Goal: Task Accomplishment & Management: Use online tool/utility

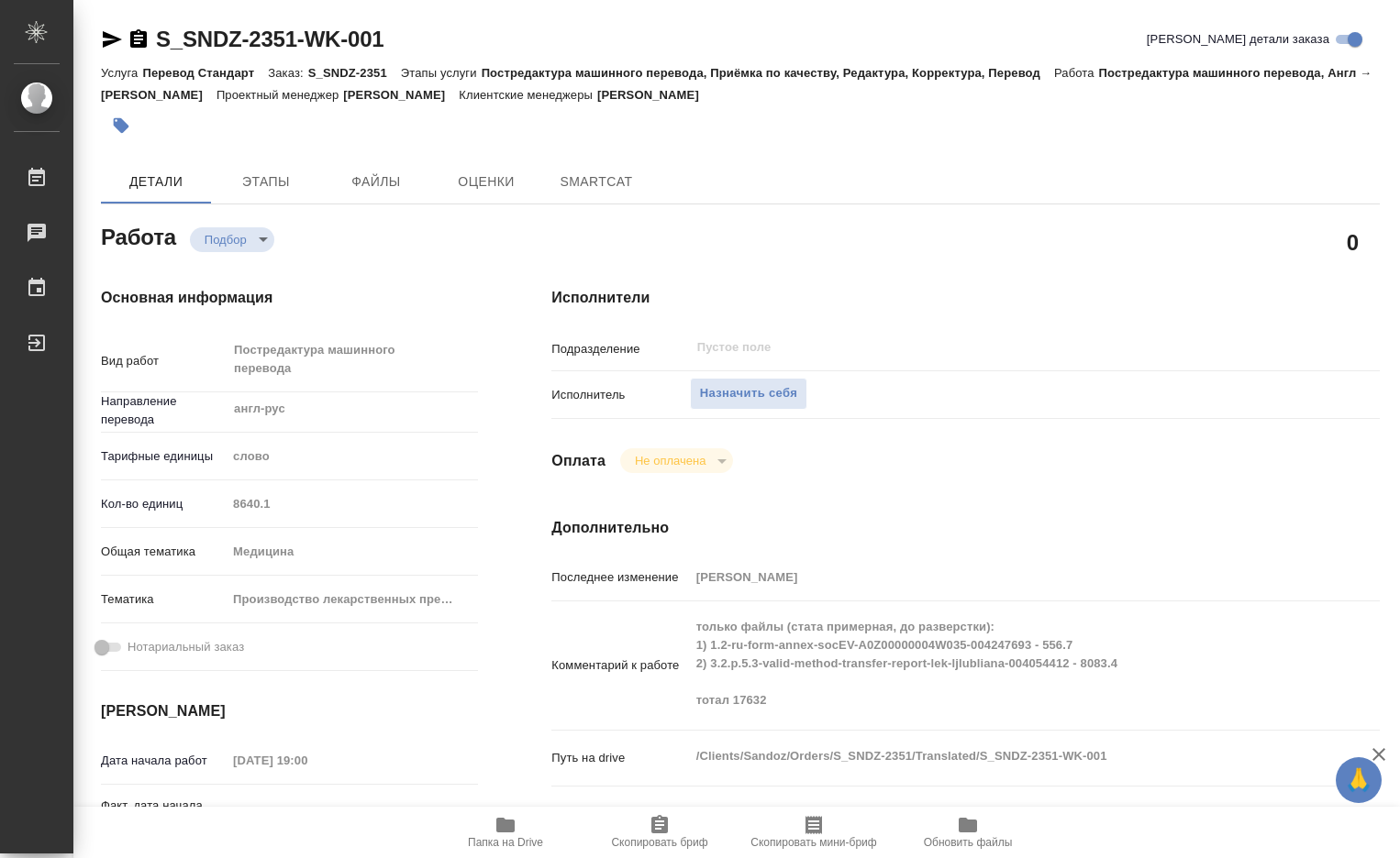
type textarea "x"
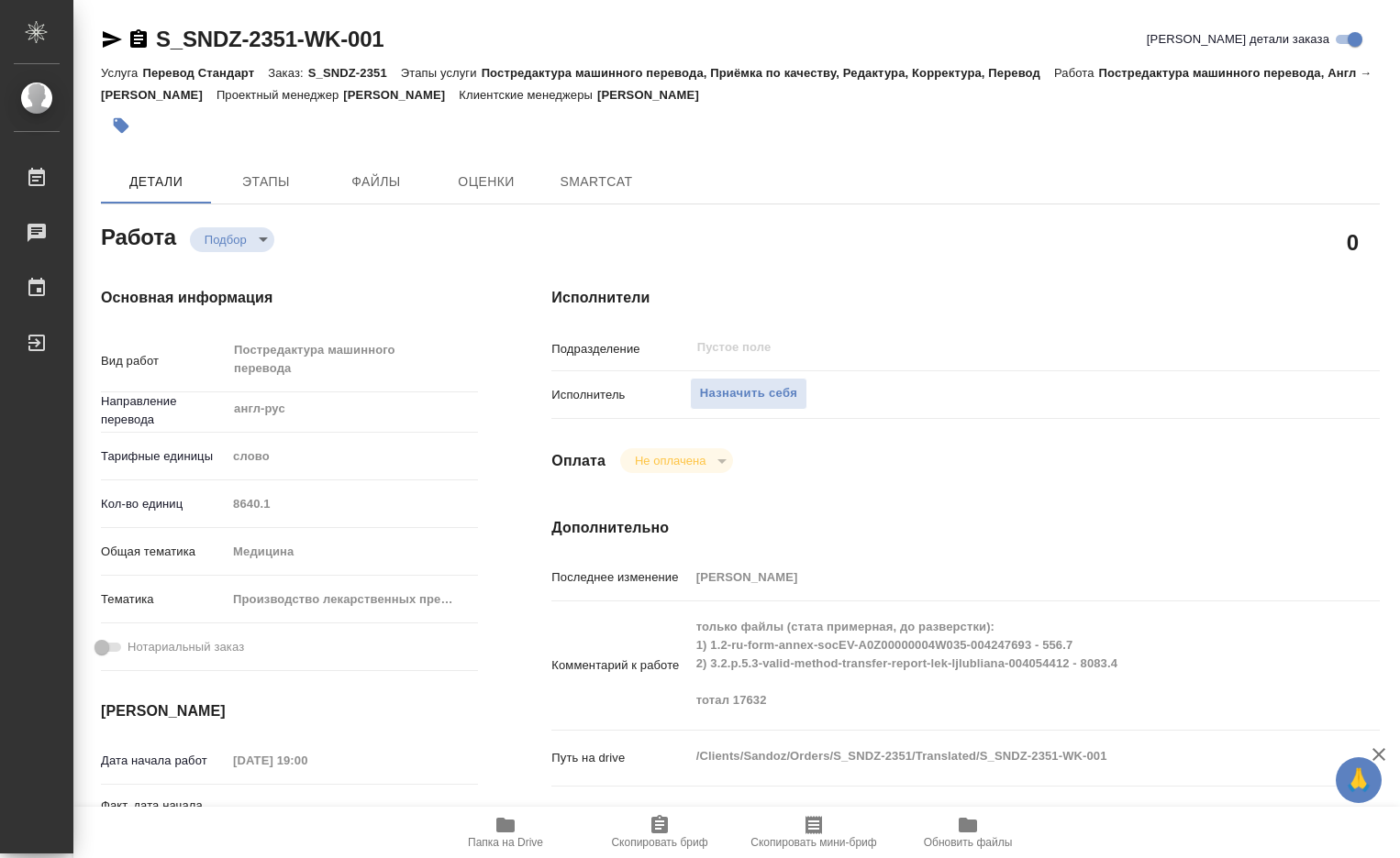
type textarea "x"
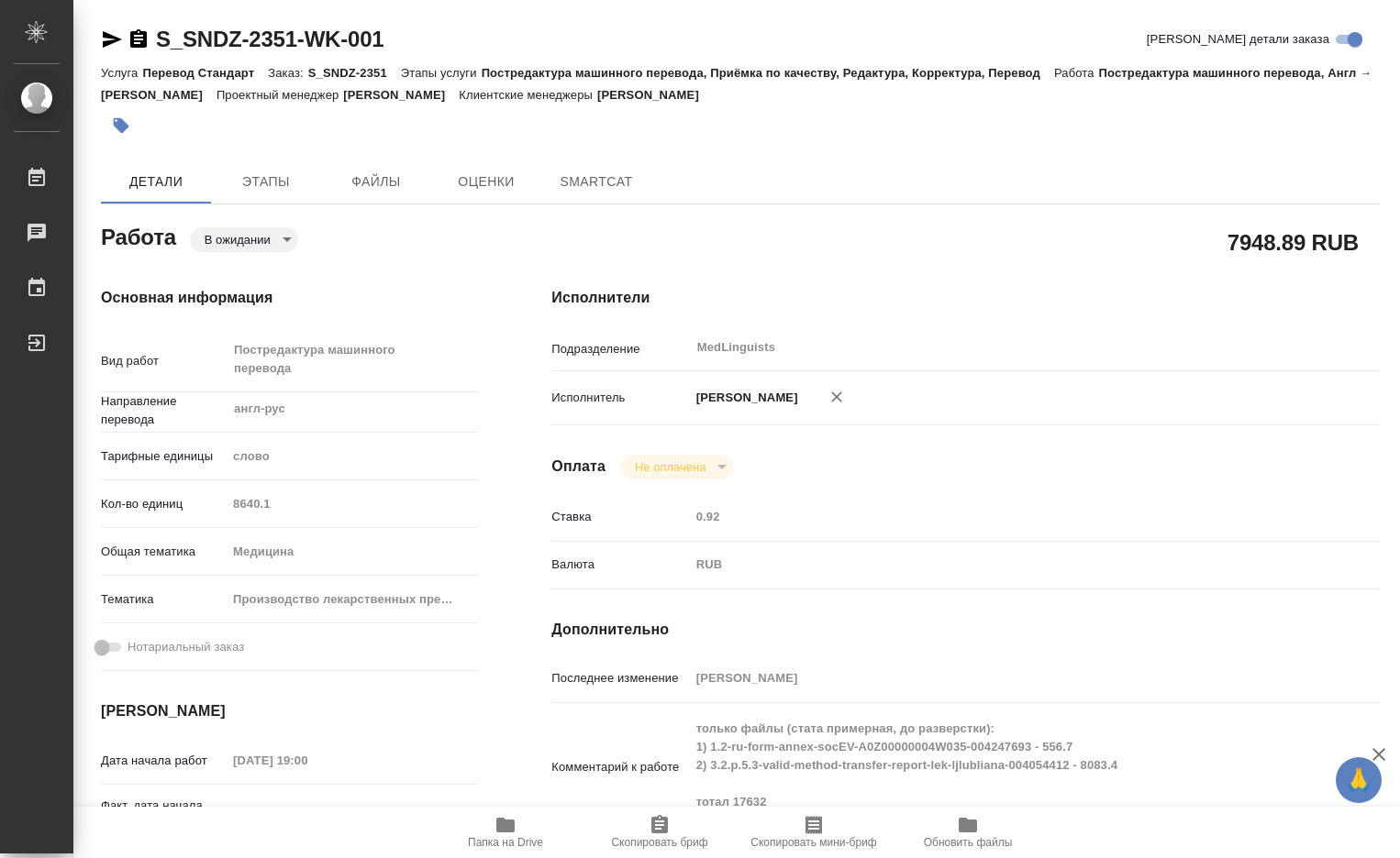
type textarea "x"
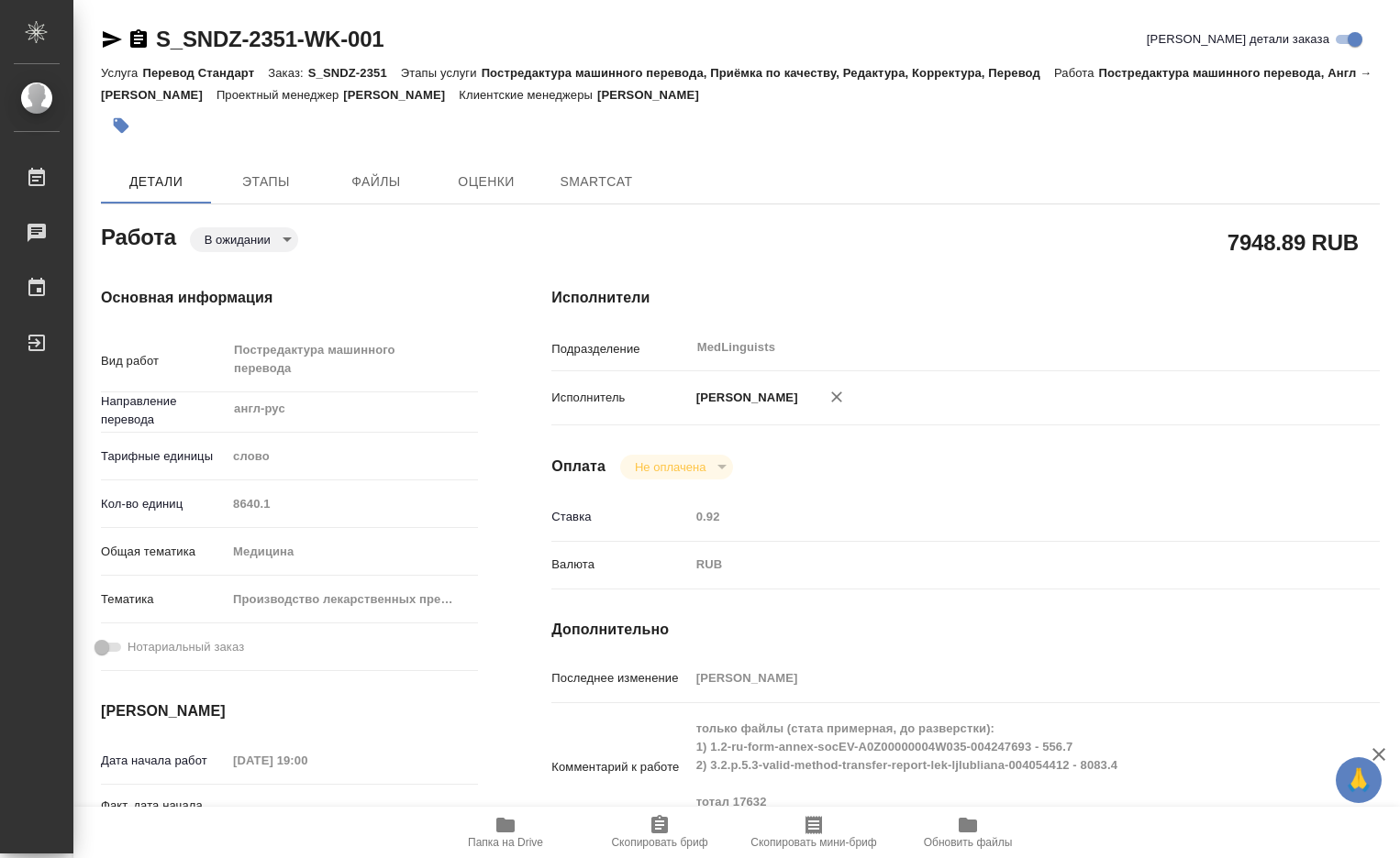
type textarea "x"
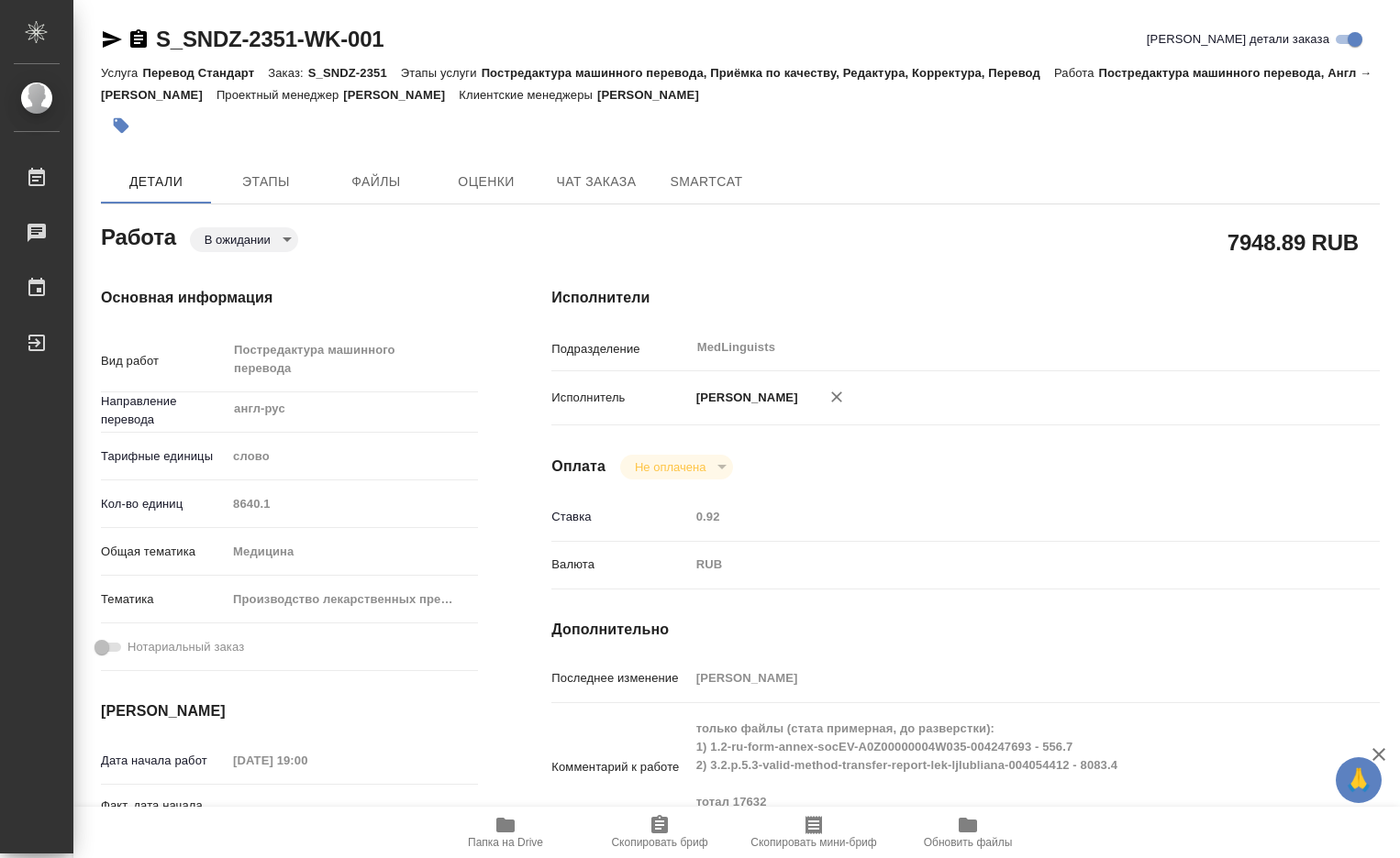
type textarea "x"
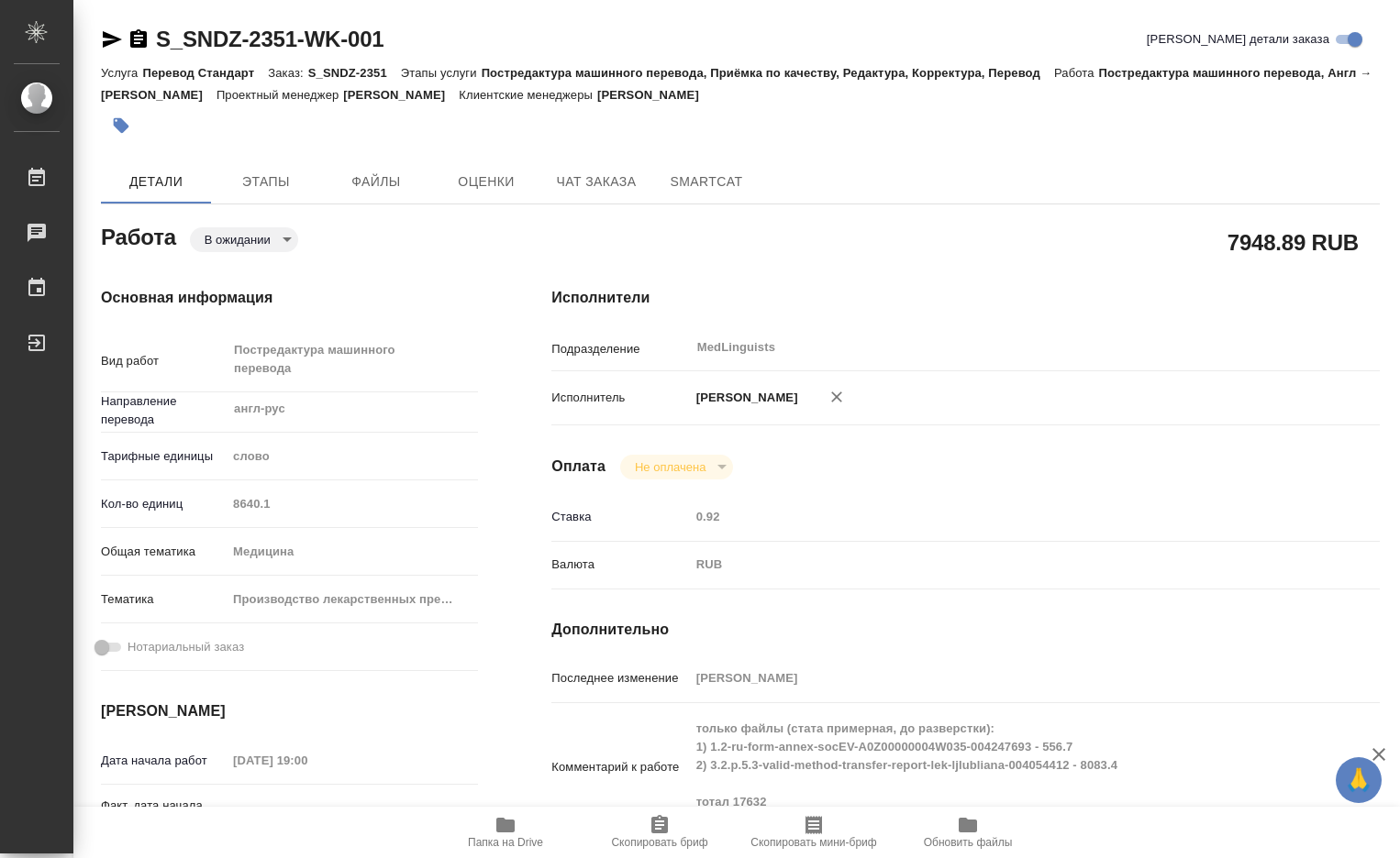
type textarea "x"
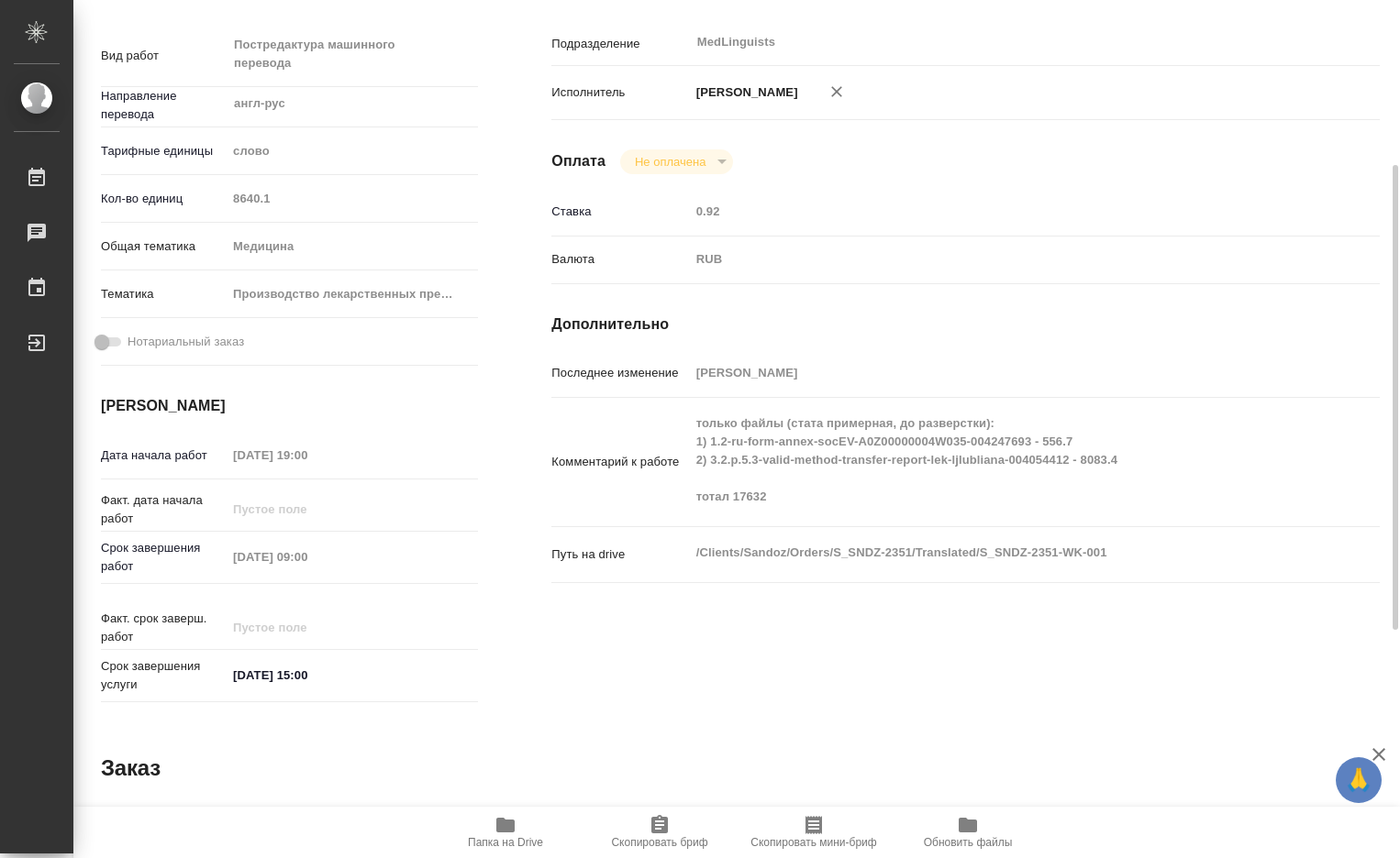
type textarea "x"
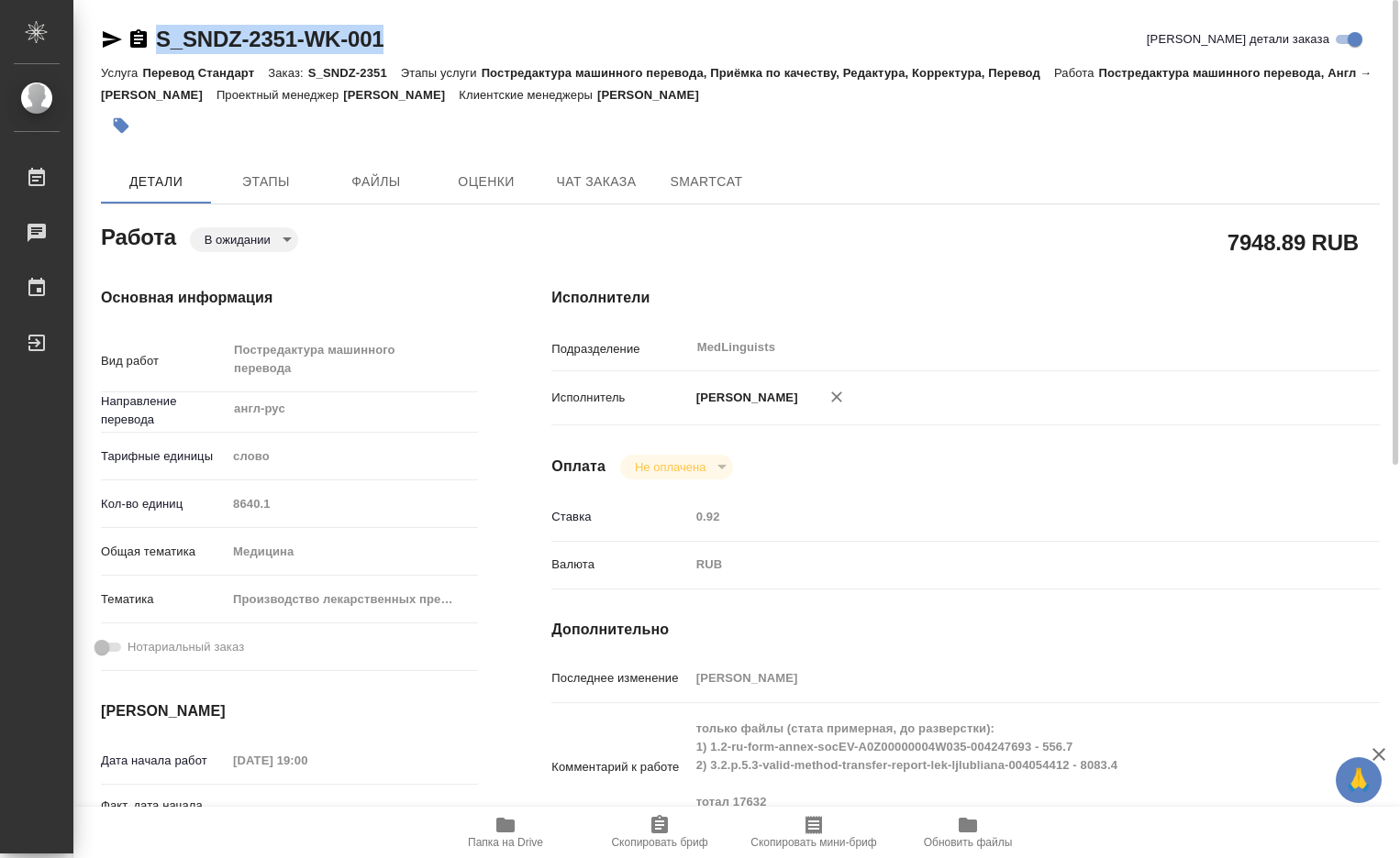
drag, startPoint x: 398, startPoint y: 43, endPoint x: 155, endPoint y: 30, distance: 243.3
click at [155, 30] on div "S_SNDZ-2351-WK-001 Кратко детали заказа" at bounding box center [739, 39] width 1278 height 29
copy link "S_SNDZ-2351-WK-001"
